Goal: Information Seeking & Learning: Learn about a topic

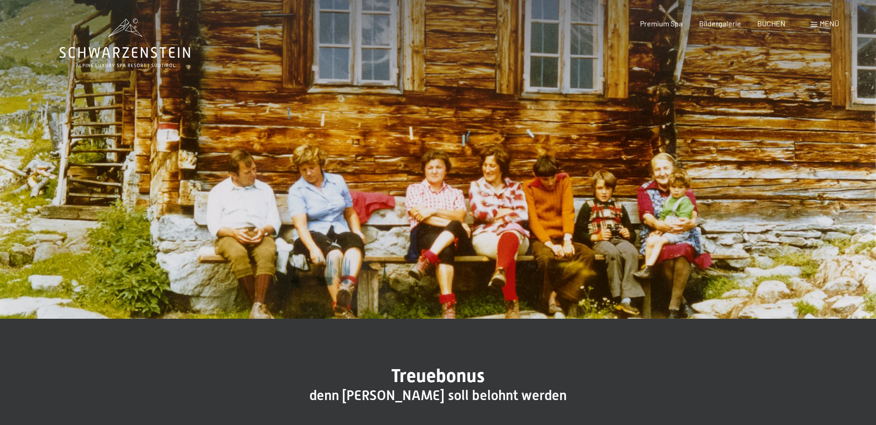
click at [824, 22] on span "Menü" at bounding box center [829, 23] width 19 height 9
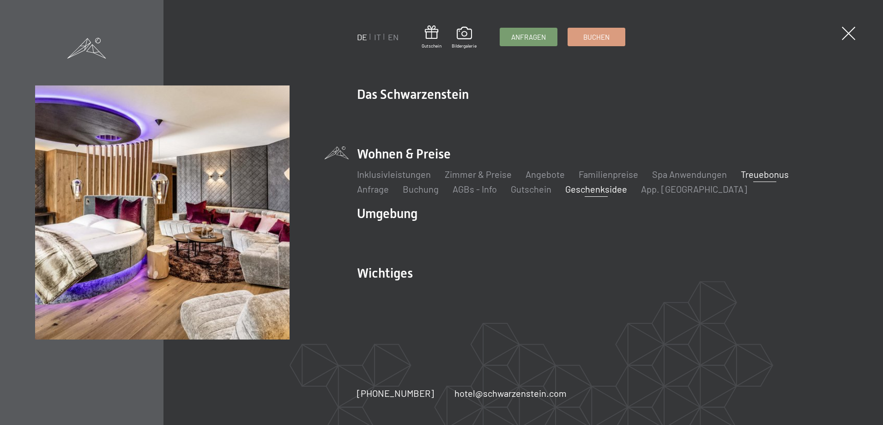
click at [566, 189] on link "Geschenksidee" at bounding box center [597, 188] width 62 height 11
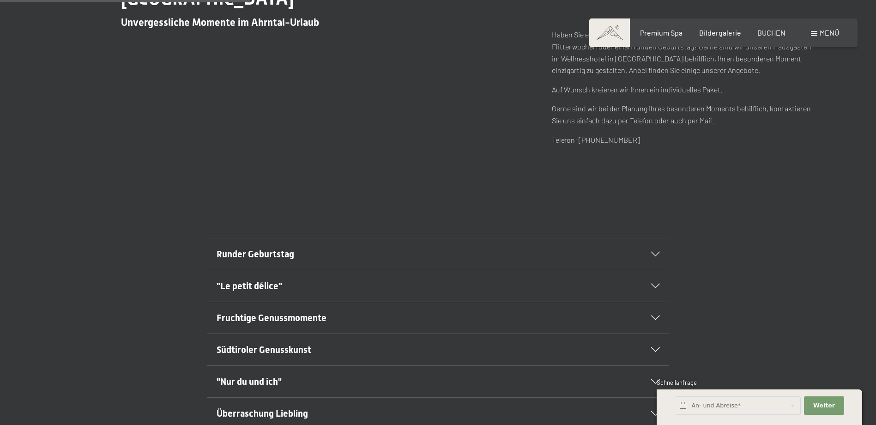
scroll to position [508, 0]
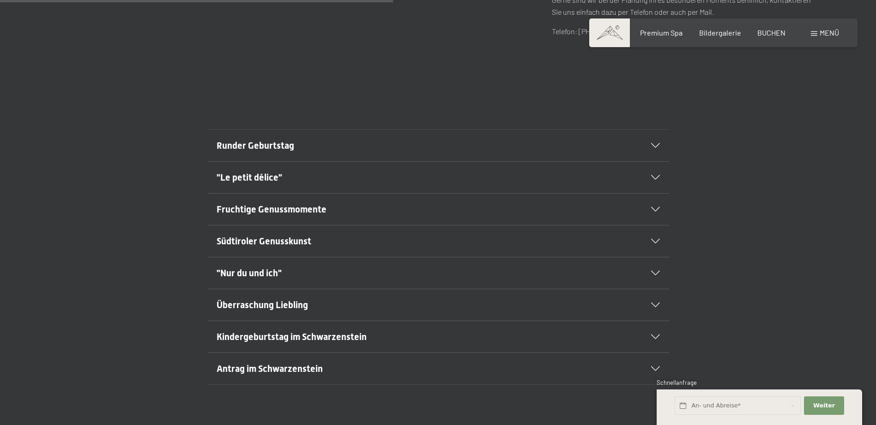
click at [656, 144] on icon at bounding box center [655, 145] width 9 height 5
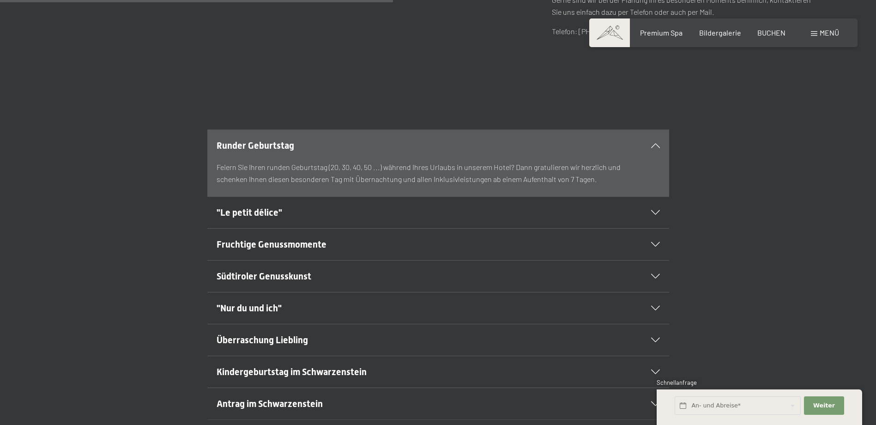
click at [656, 144] on icon at bounding box center [655, 145] width 9 height 5
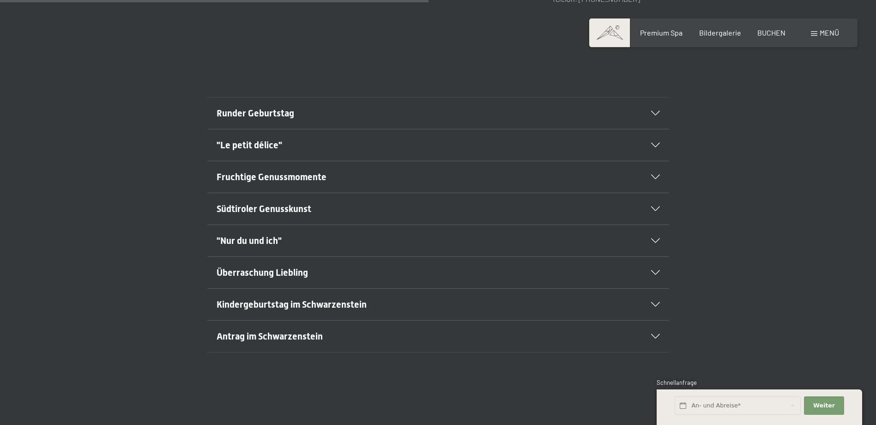
scroll to position [554, 0]
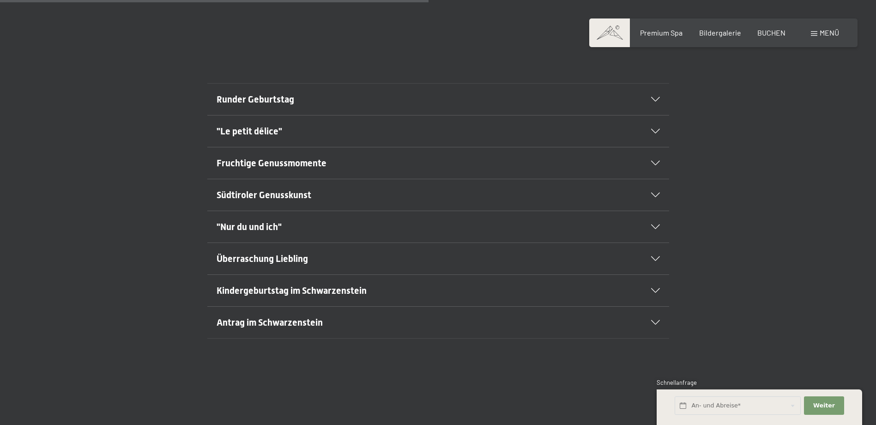
click at [278, 261] on span "Überraschung Liebling" at bounding box center [262, 258] width 91 height 11
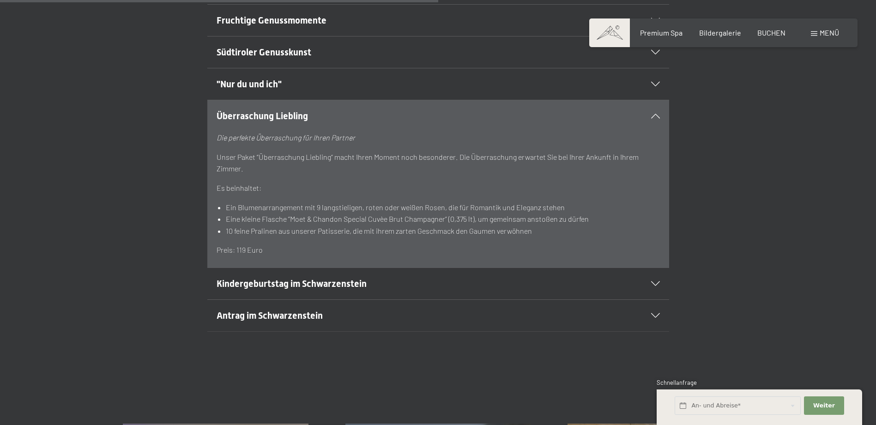
scroll to position [739, 0]
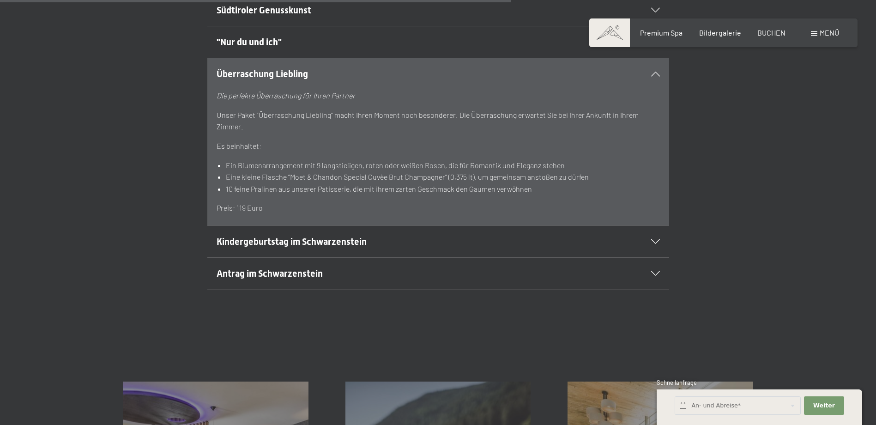
click at [270, 270] on span "Antrag im Schwarzenstein" at bounding box center [270, 273] width 106 height 11
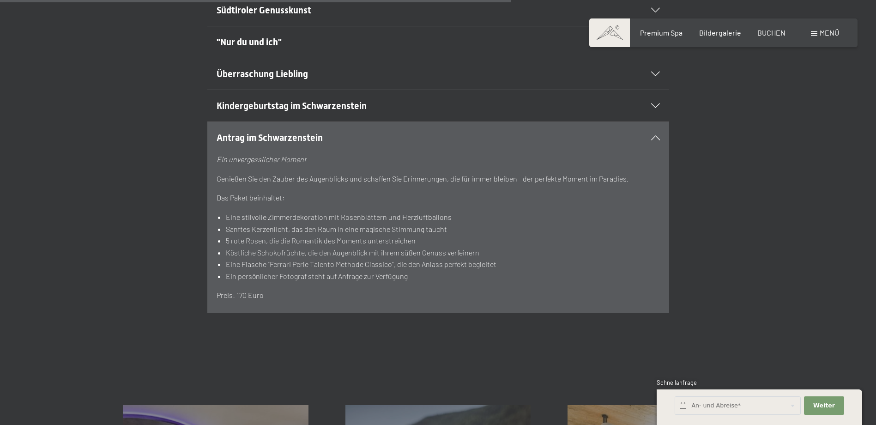
click at [650, 136] on div at bounding box center [650, 137] width 20 height 5
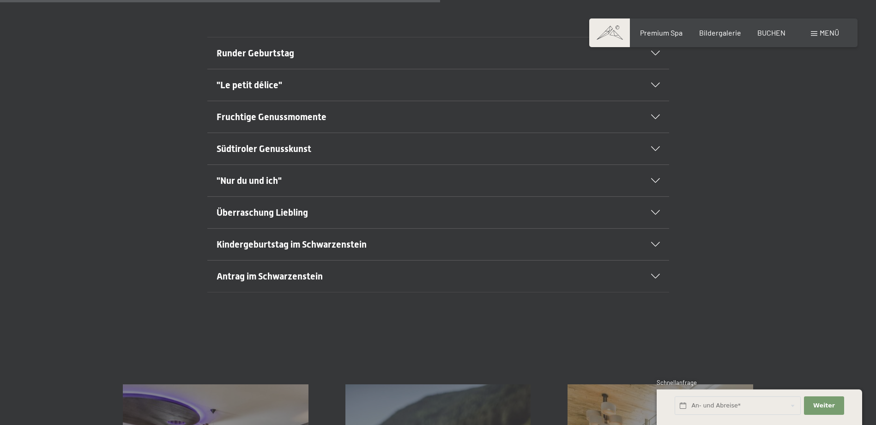
scroll to position [554, 0]
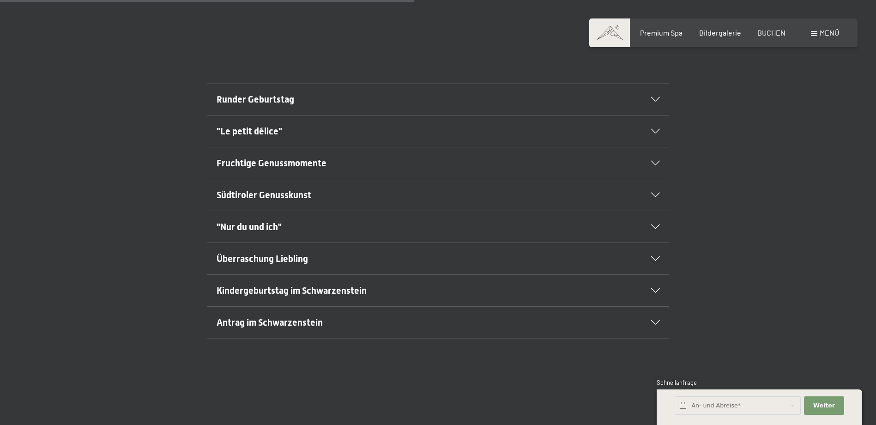
click at [293, 232] on h2 ""Nur du und ich"" at bounding box center [416, 226] width 399 height 13
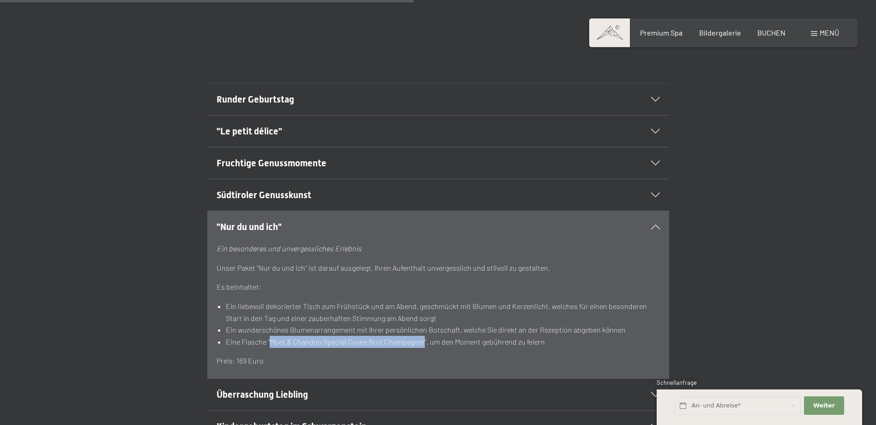
drag, startPoint x: 269, startPoint y: 342, endPoint x: 424, endPoint y: 338, distance: 154.4
click at [424, 338] on li "Eine Flasche “Moet & Chandon Special Cuvèe Brut Champagner“, um den Moment gebü…" at bounding box center [443, 342] width 434 height 12
drag, startPoint x: 424, startPoint y: 338, endPoint x: 419, endPoint y: 340, distance: 5.3
copy li "Moet & Chandon Special Cuvèe Brut Champagner"
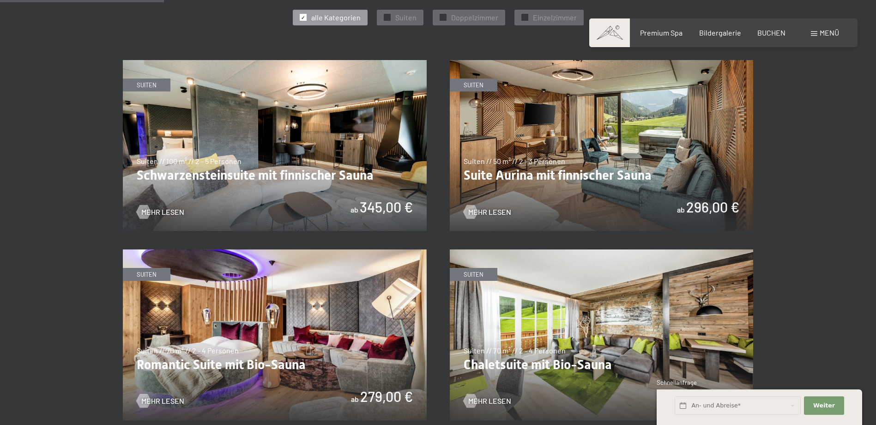
click at [547, 142] on img at bounding box center [602, 145] width 304 height 171
click at [280, 148] on img at bounding box center [275, 145] width 304 height 171
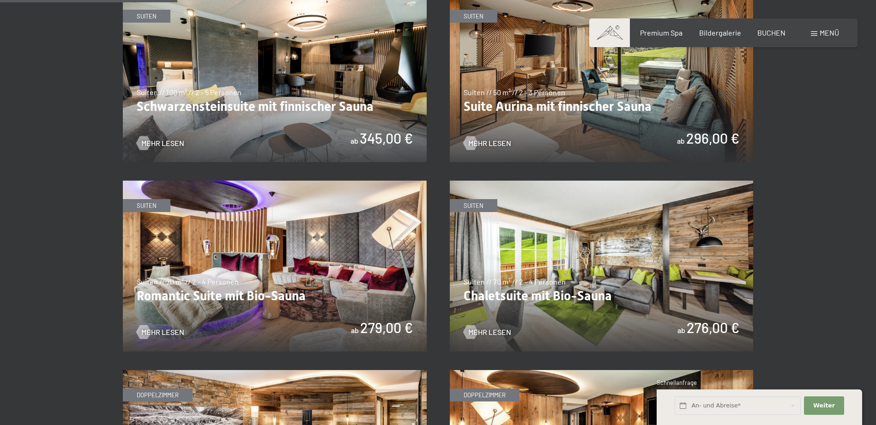
scroll to position [647, 0]
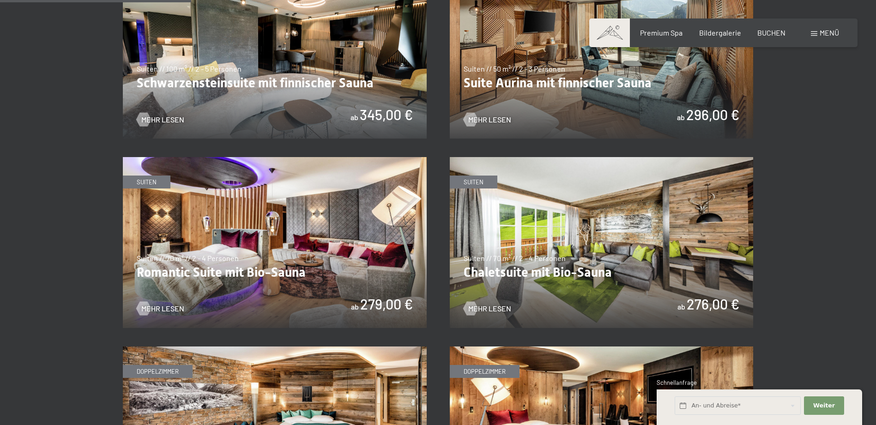
click at [230, 239] on img at bounding box center [275, 242] width 304 height 171
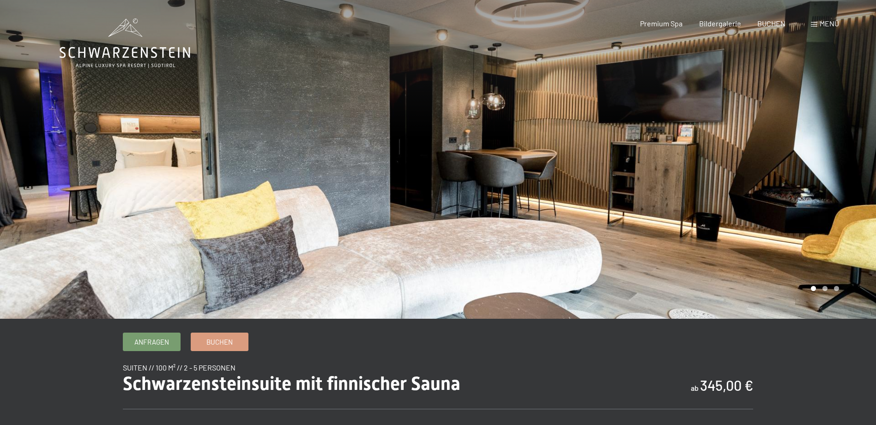
click at [845, 212] on div at bounding box center [657, 159] width 438 height 319
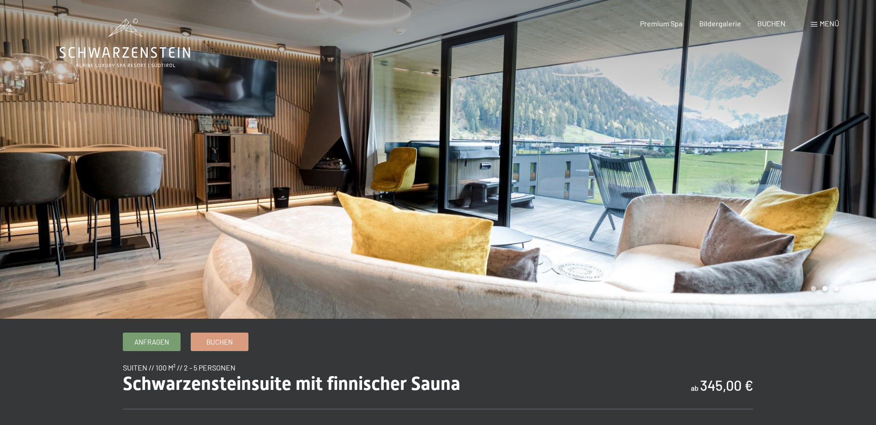
click at [845, 212] on div at bounding box center [657, 159] width 438 height 319
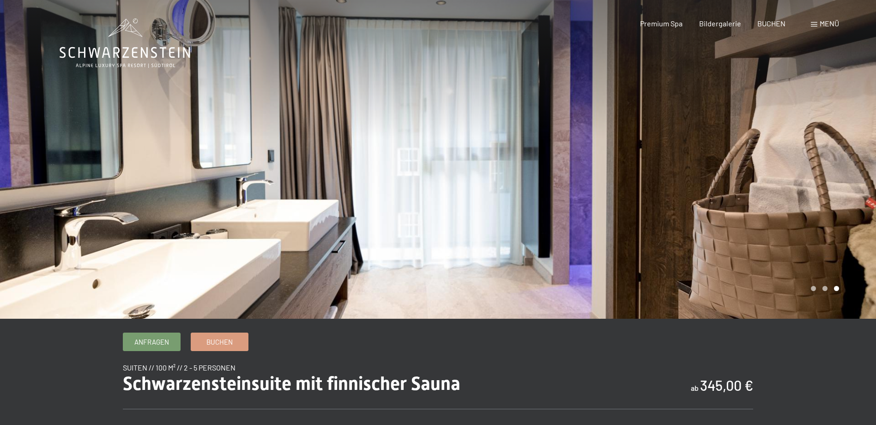
click at [845, 212] on div at bounding box center [657, 159] width 438 height 319
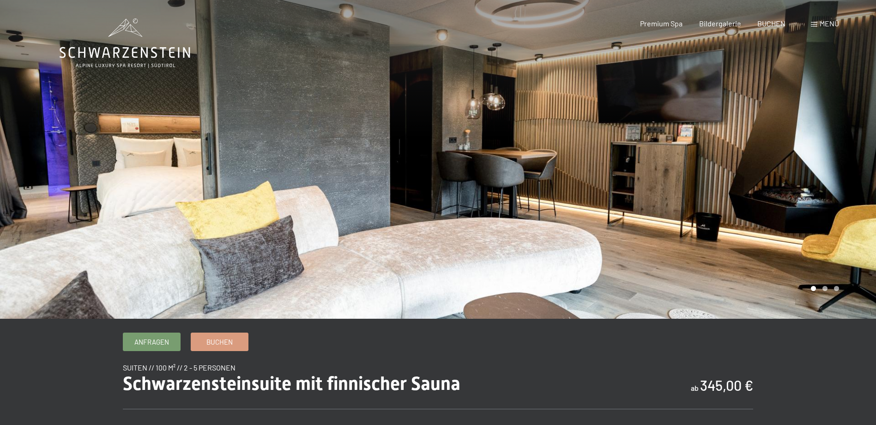
click at [845, 212] on div at bounding box center [657, 159] width 438 height 319
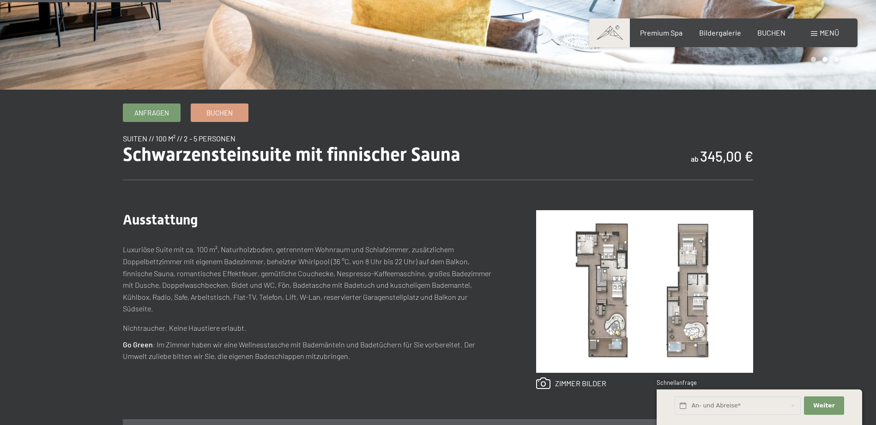
scroll to position [231, 0]
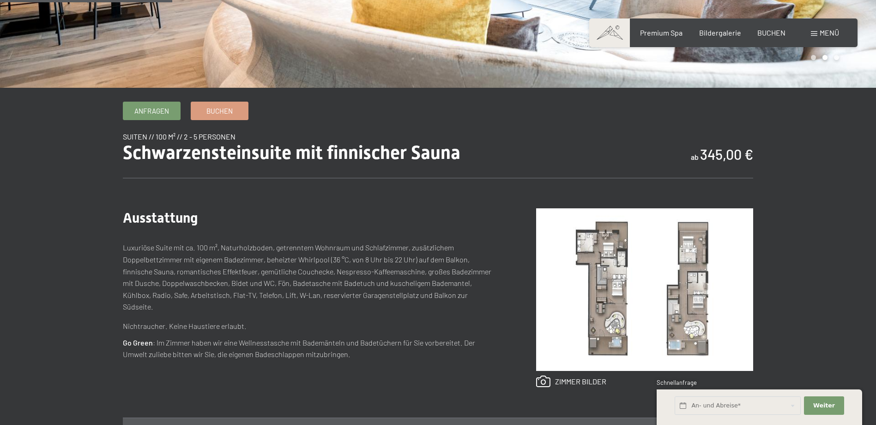
click at [606, 324] on img at bounding box center [644, 289] width 217 height 163
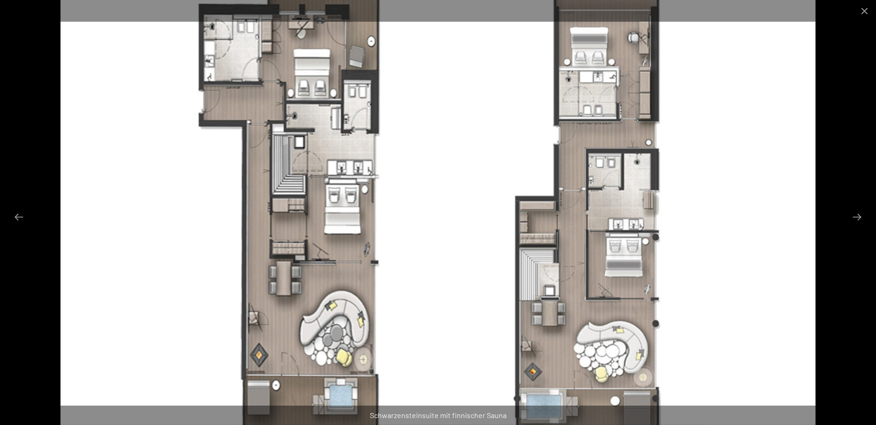
scroll to position [0, 0]
click at [430, 149] on img at bounding box center [439, 212] width 756 height 425
drag, startPoint x: 411, startPoint y: 85, endPoint x: 408, endPoint y: 237, distance: 151.6
click at [408, 237] on img at bounding box center [439, 212] width 756 height 425
click at [480, 252] on img at bounding box center [439, 212] width 756 height 425
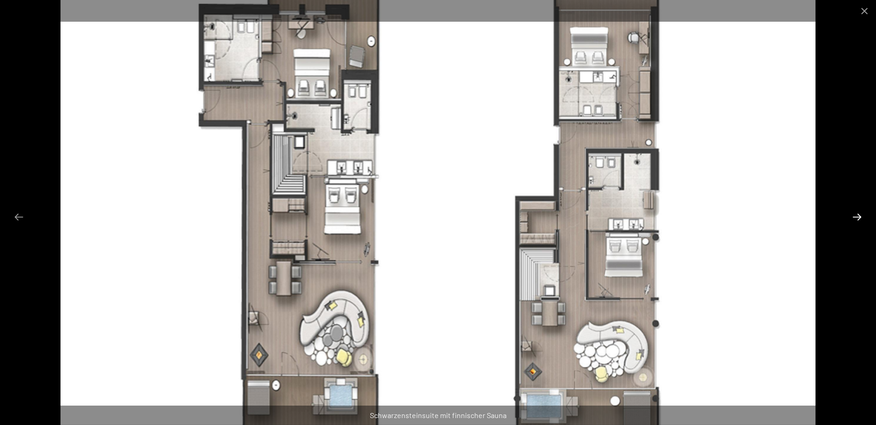
click at [854, 217] on button "Next slide" at bounding box center [857, 217] width 19 height 18
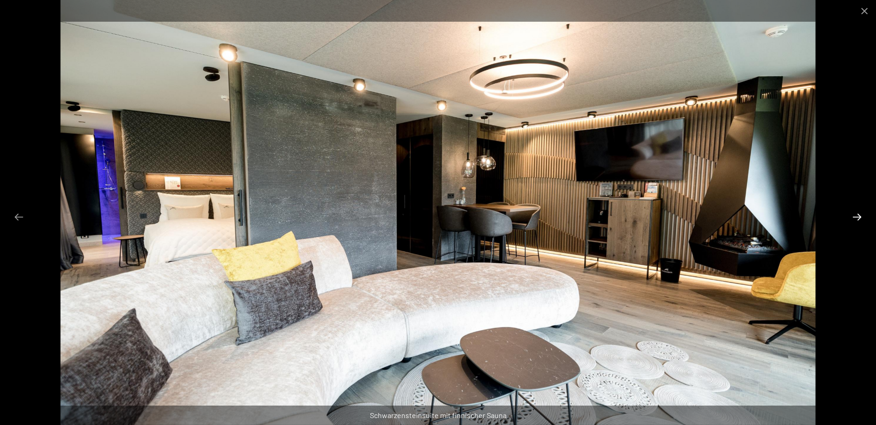
click at [858, 217] on button "Next slide" at bounding box center [857, 217] width 19 height 18
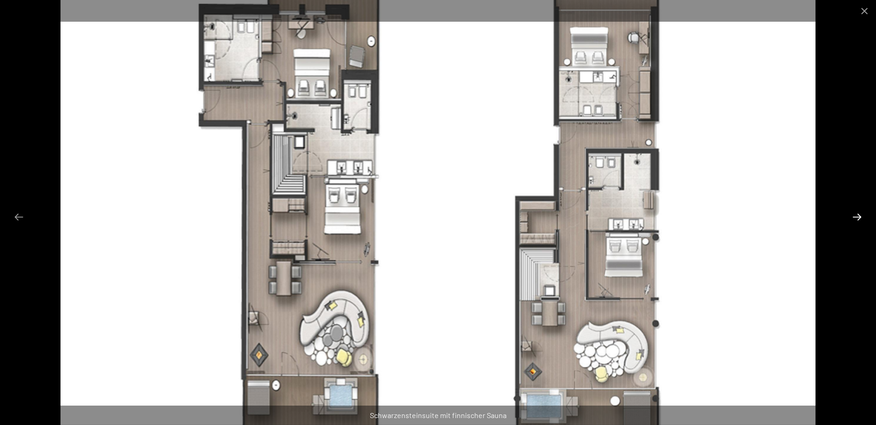
click at [858, 217] on button "Next slide" at bounding box center [857, 217] width 19 height 18
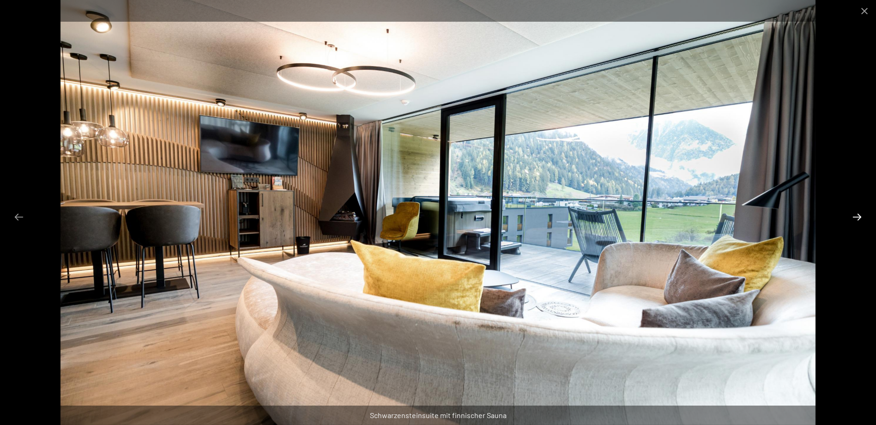
click at [858, 217] on button "Next slide" at bounding box center [857, 217] width 19 height 18
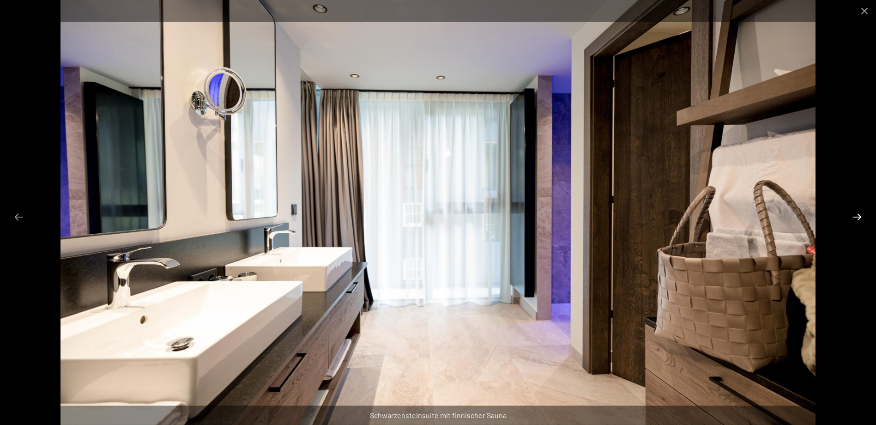
click at [858, 217] on button "Next slide" at bounding box center [857, 217] width 19 height 18
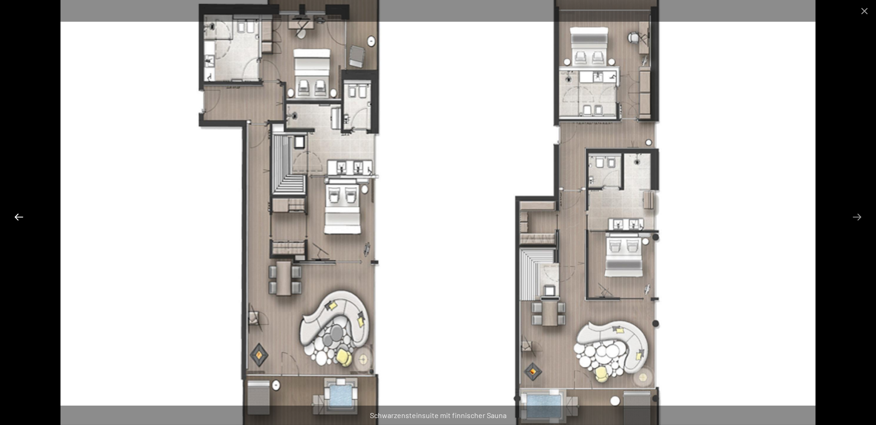
click at [22, 218] on button "Previous slide" at bounding box center [18, 217] width 19 height 18
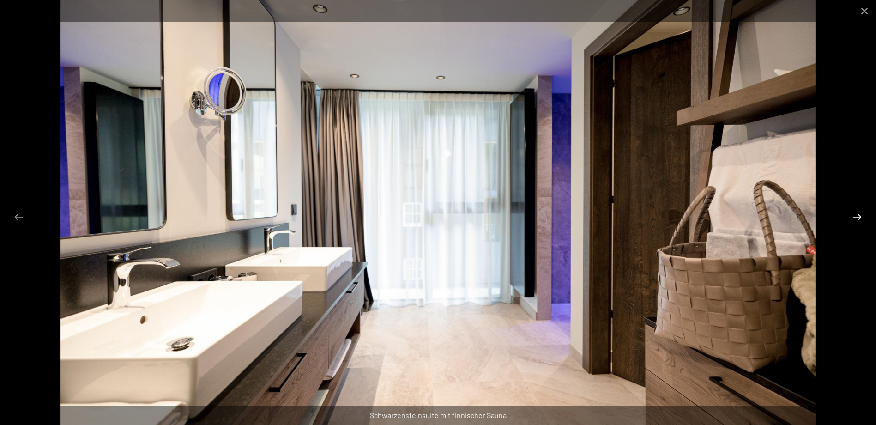
click at [860, 217] on button "Next slide" at bounding box center [857, 217] width 19 height 18
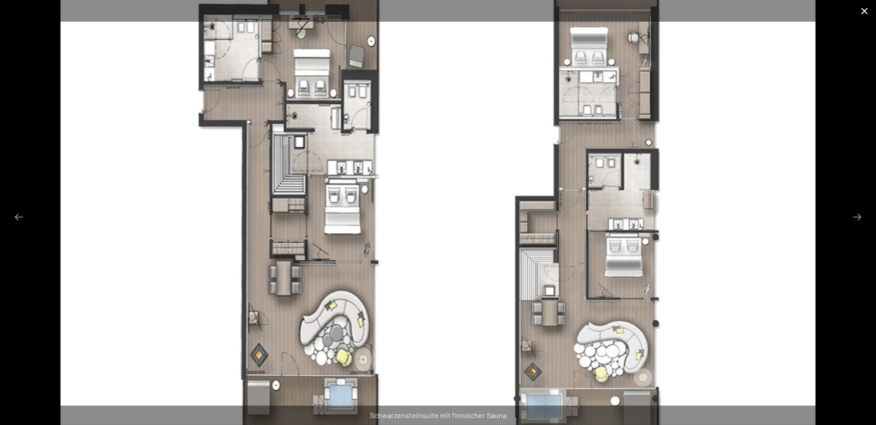
click at [865, 10] on button "Close gallery" at bounding box center [864, 11] width 23 height 22
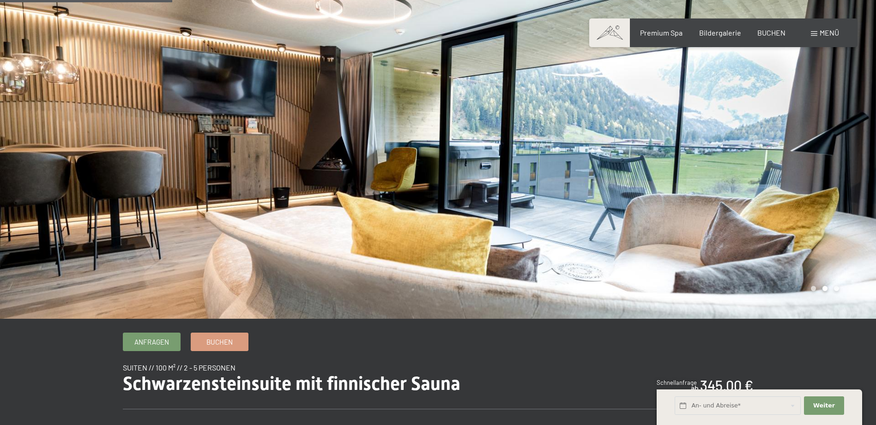
scroll to position [231, 0]
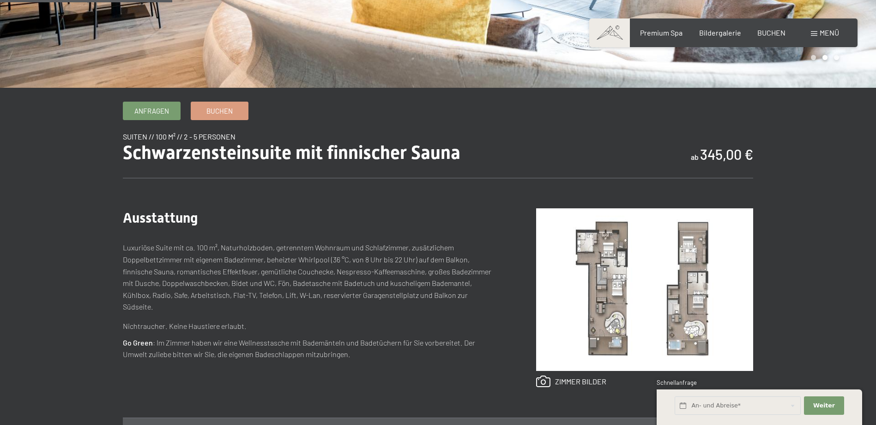
click at [618, 288] on img at bounding box center [644, 289] width 217 height 163
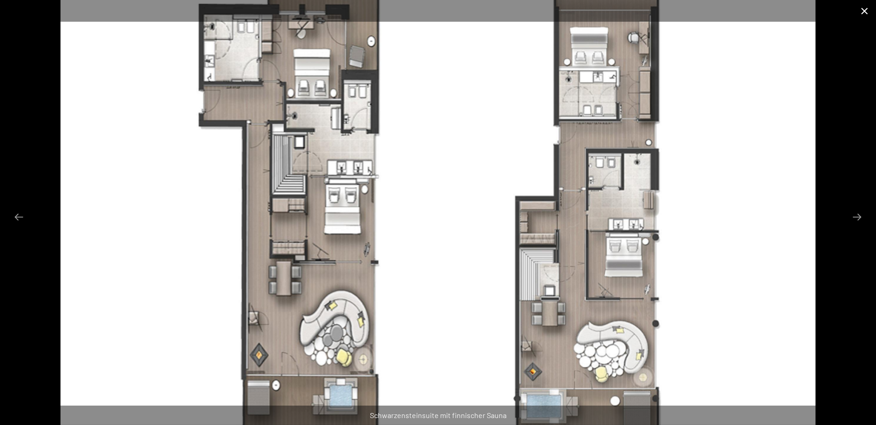
click at [863, 8] on button "Close gallery" at bounding box center [864, 11] width 23 height 22
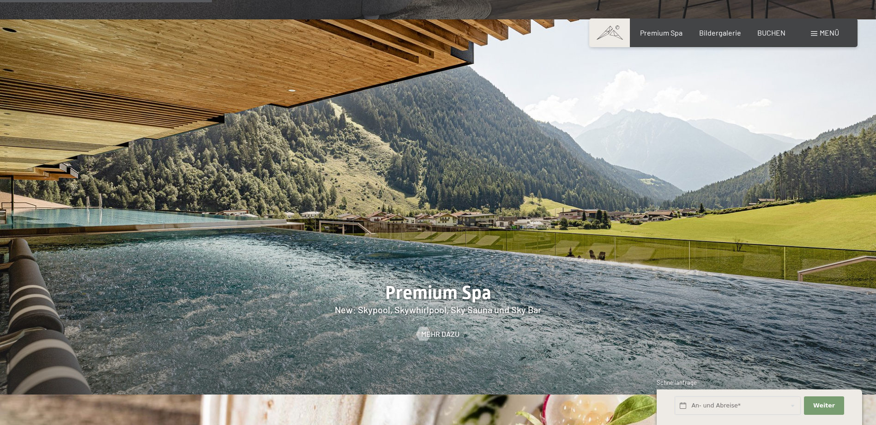
scroll to position [1340, 0]
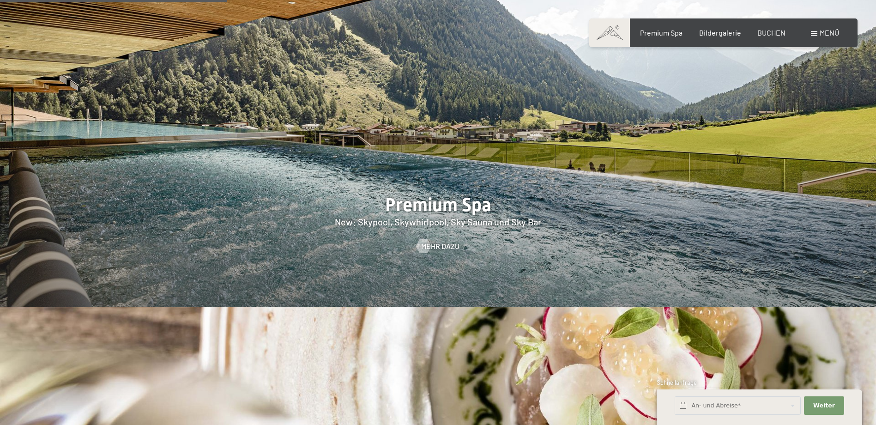
click at [819, 36] on div "Menü" at bounding box center [825, 33] width 28 height 10
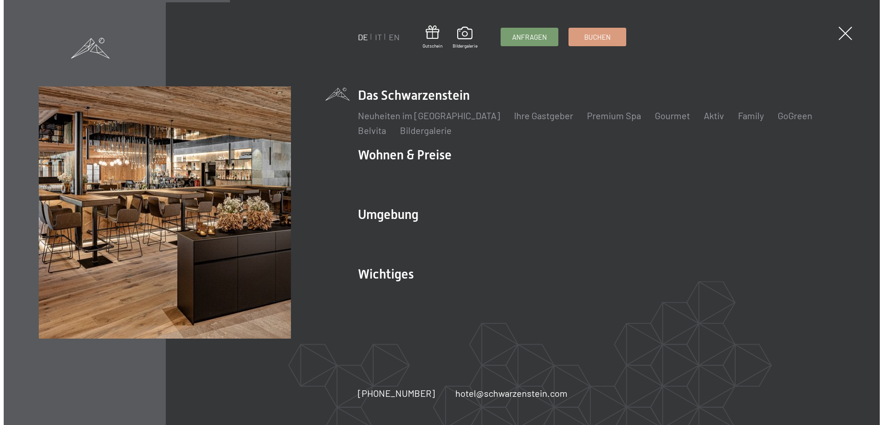
scroll to position [1343, 0]
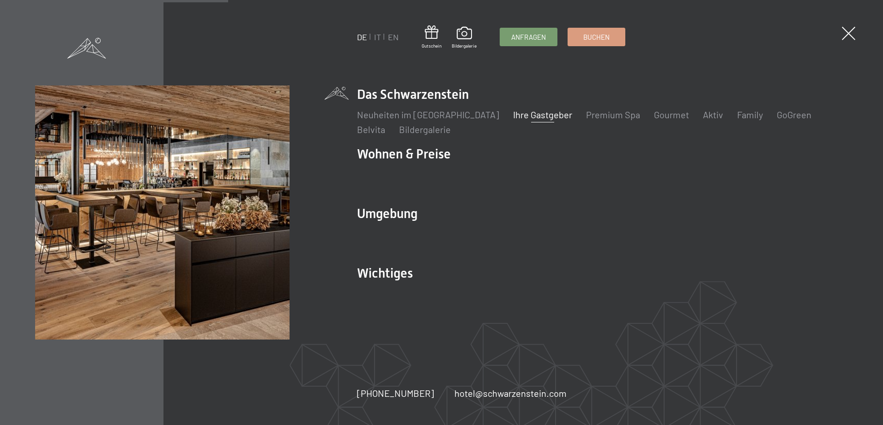
click at [513, 116] on link "Ihre Gastgeber" at bounding box center [542, 114] width 59 height 11
